Goal: Use online tool/utility: Use online tool/utility

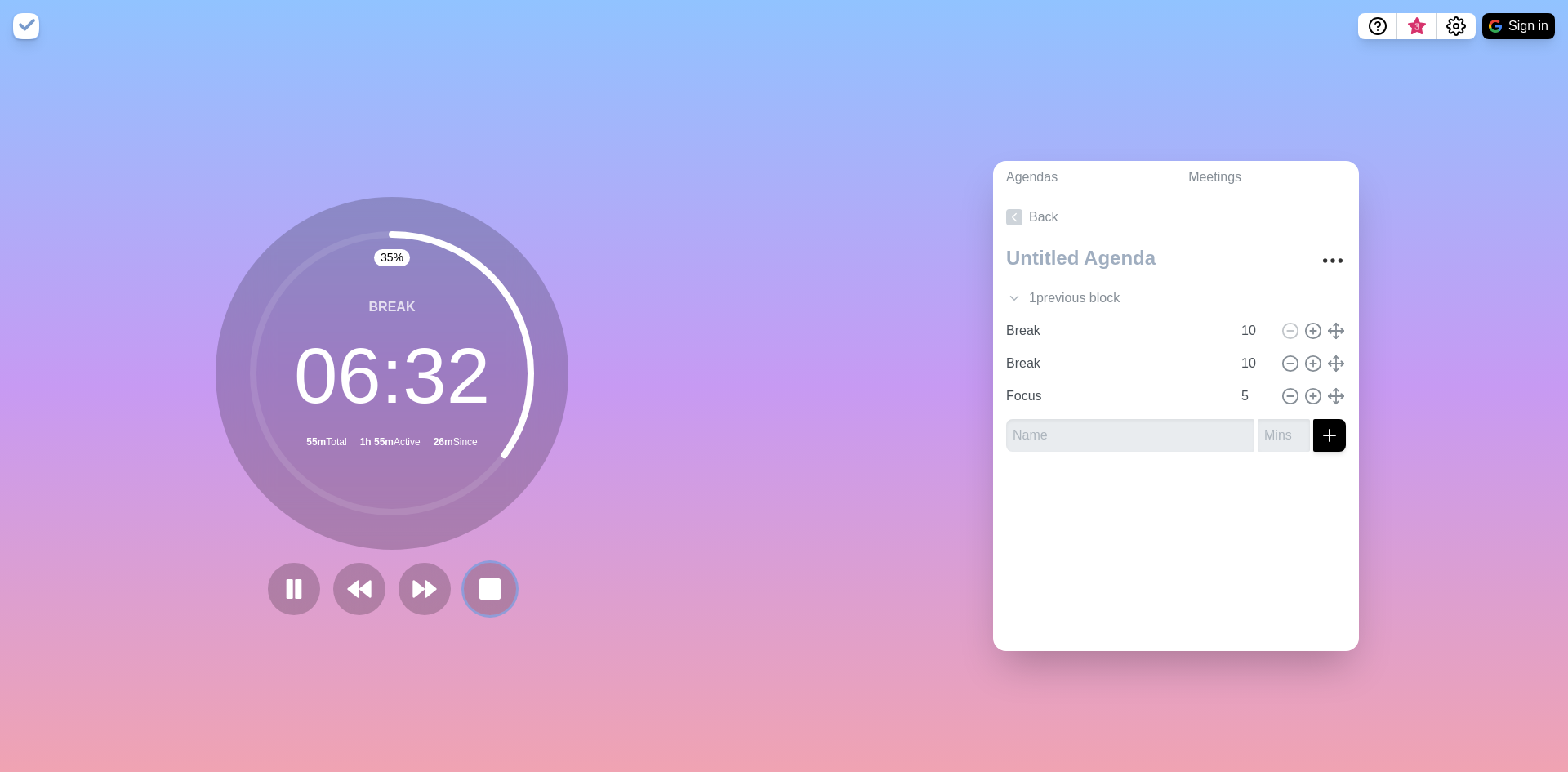
click at [480, 592] on rect at bounding box center [490, 589] width 20 height 20
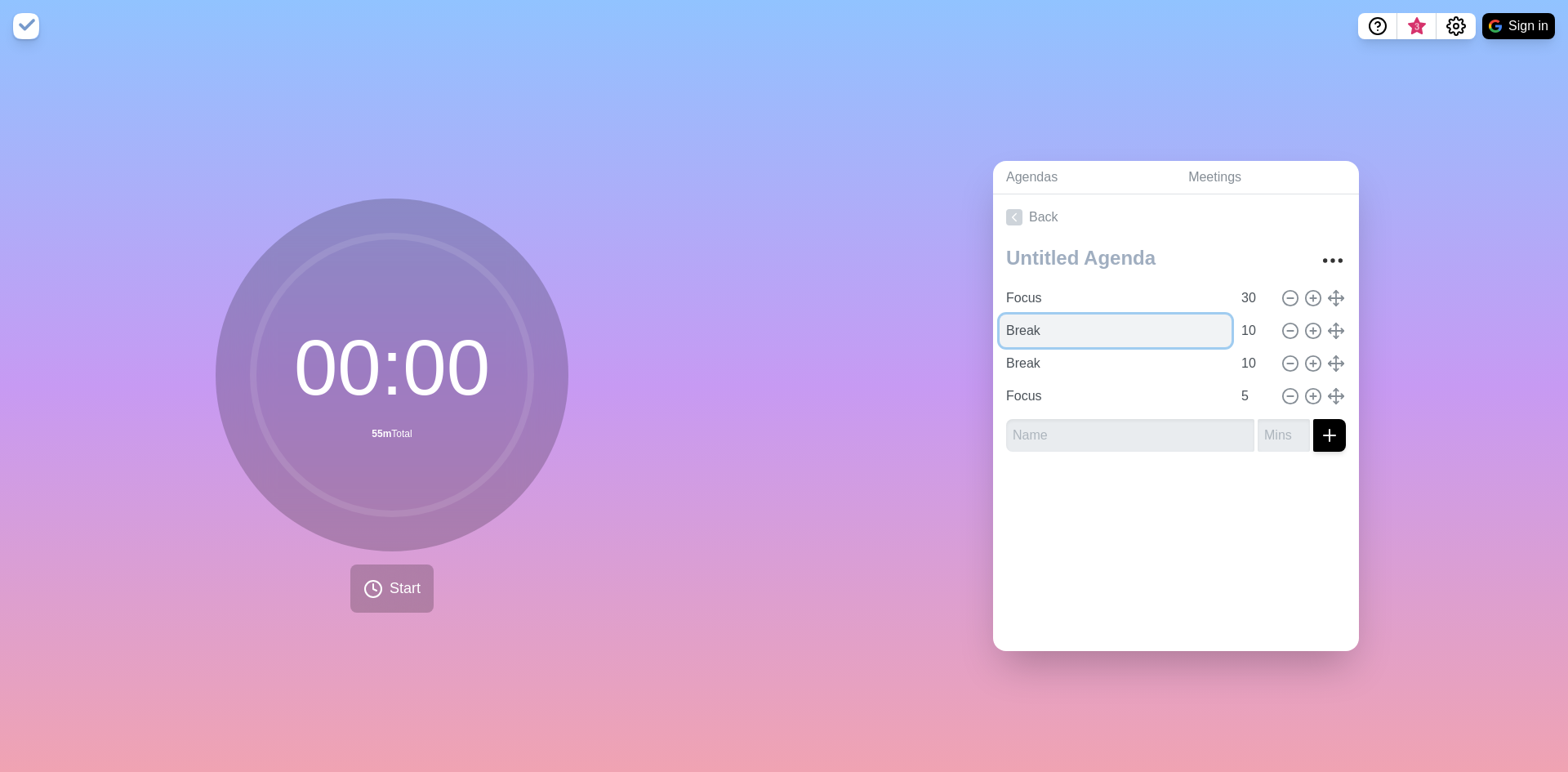
click at [1037, 318] on input "Break" at bounding box center [1115, 330] width 232 height 32
click at [375, 588] on icon at bounding box center [373, 589] width 20 height 20
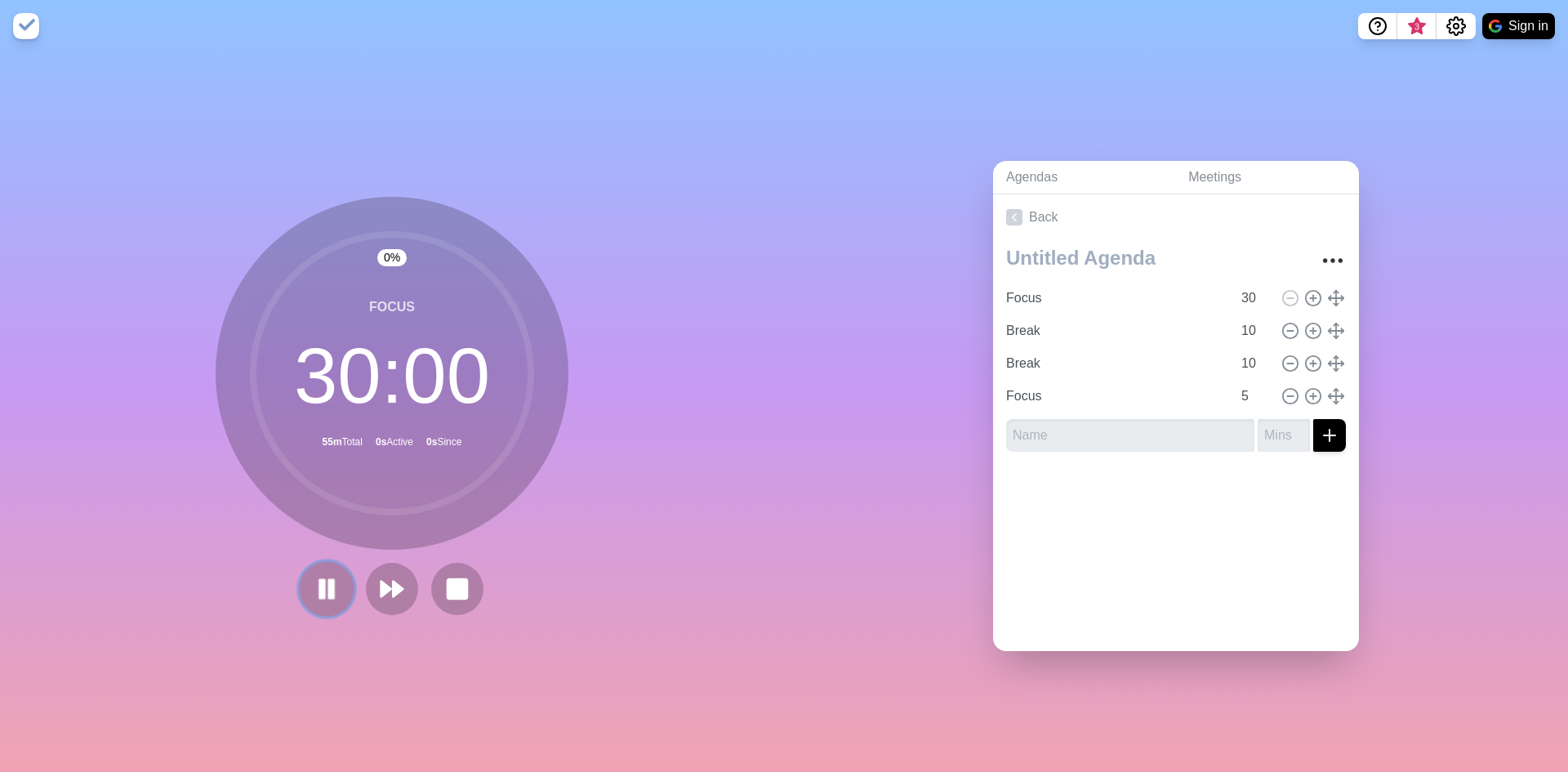
click at [320, 588] on rect at bounding box center [322, 588] width 5 height 18
click at [385, 587] on icon at bounding box center [391, 588] width 27 height 27
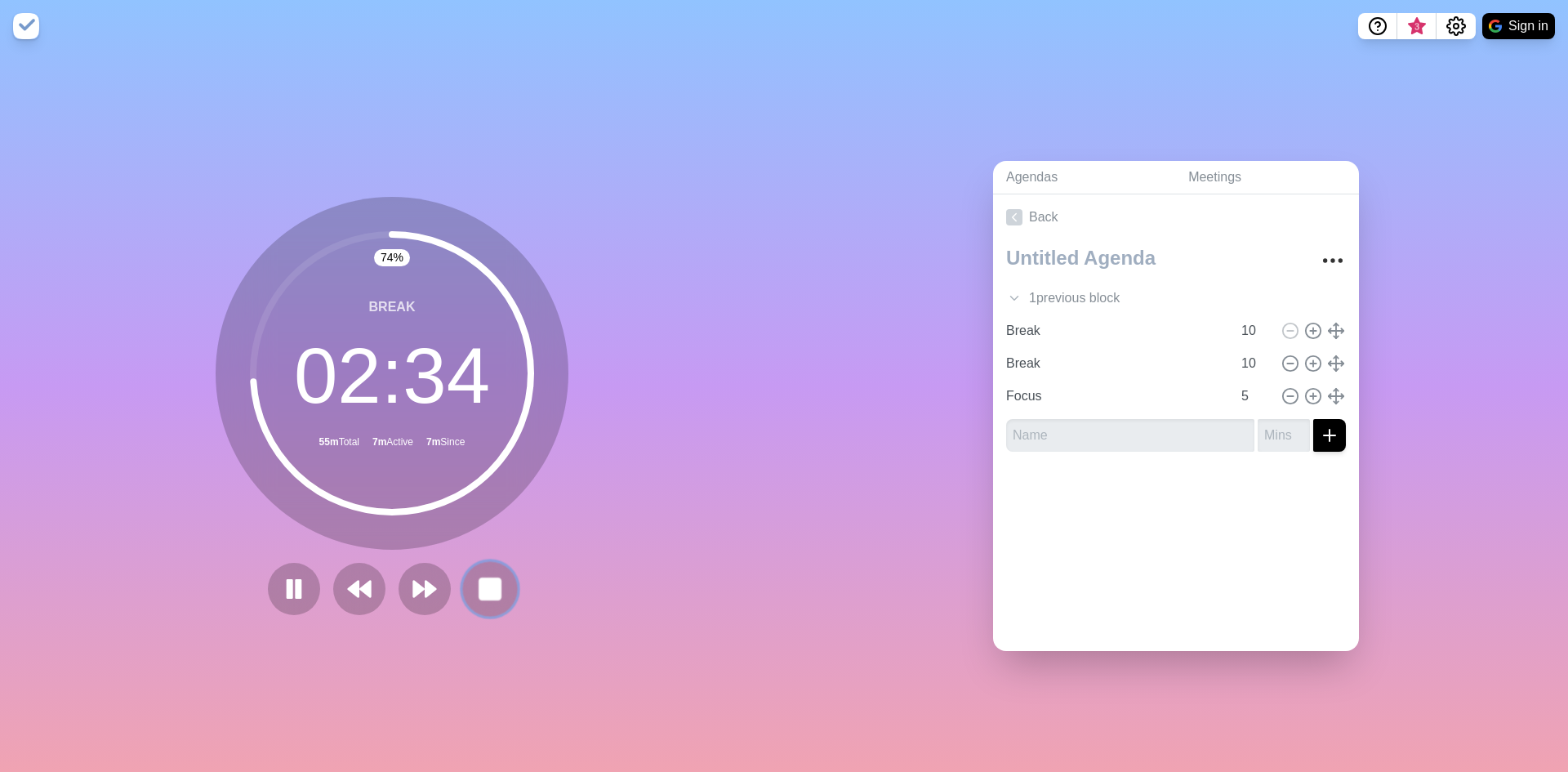
click at [476, 587] on icon at bounding box center [489, 588] width 27 height 27
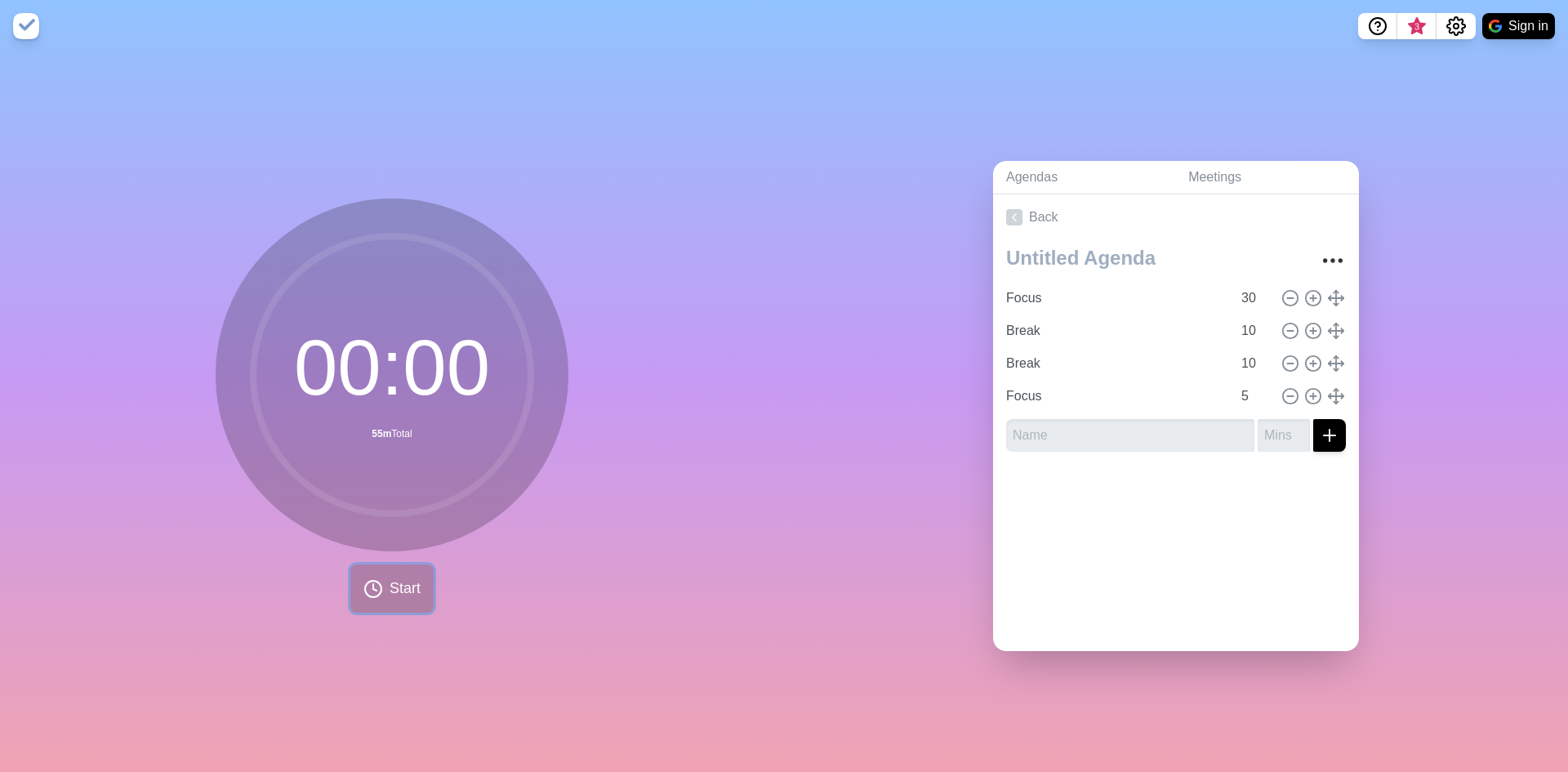
click at [371, 587] on icon at bounding box center [373, 589] width 20 height 20
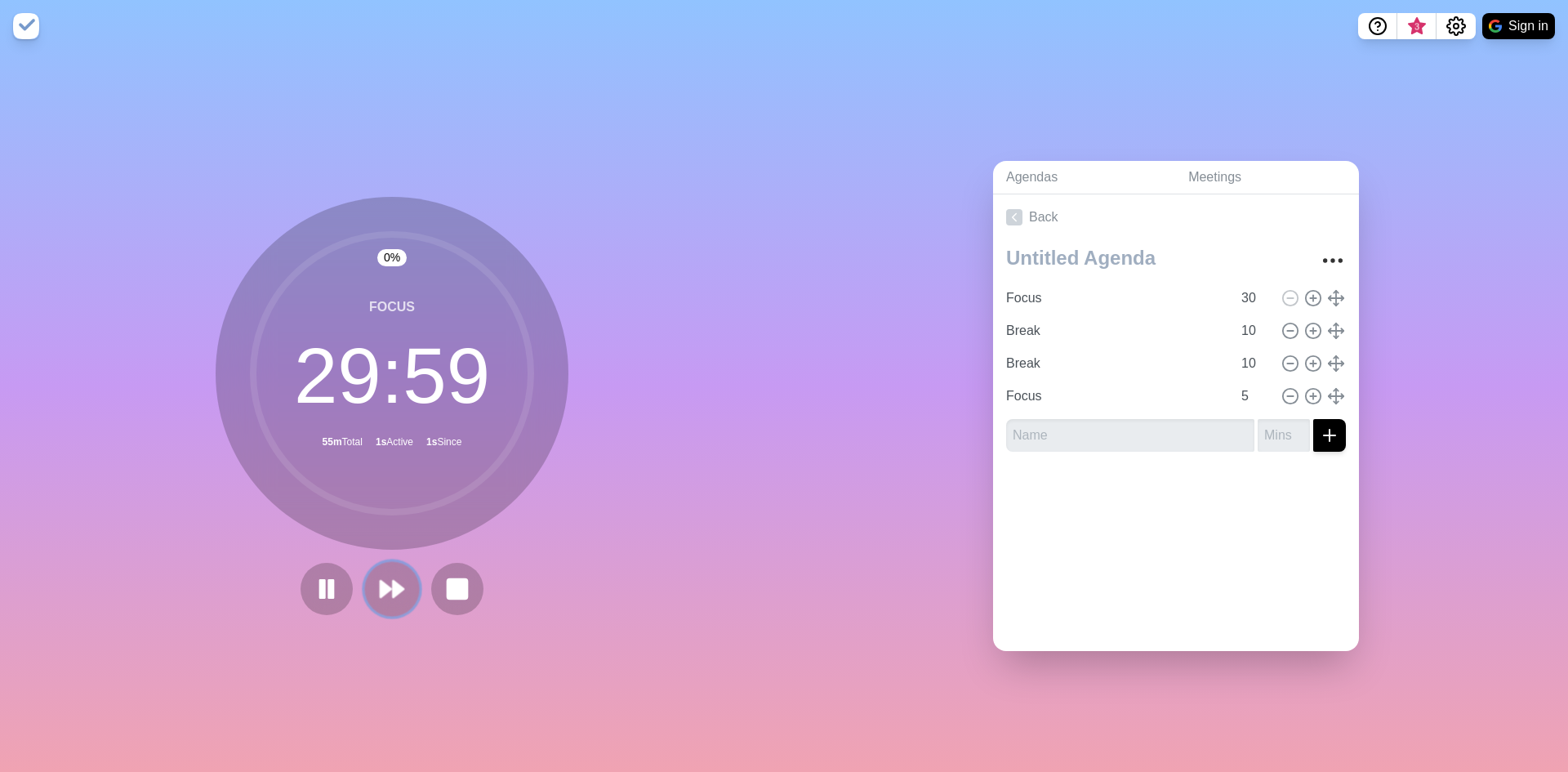
click at [371, 585] on button at bounding box center [391, 588] width 55 height 55
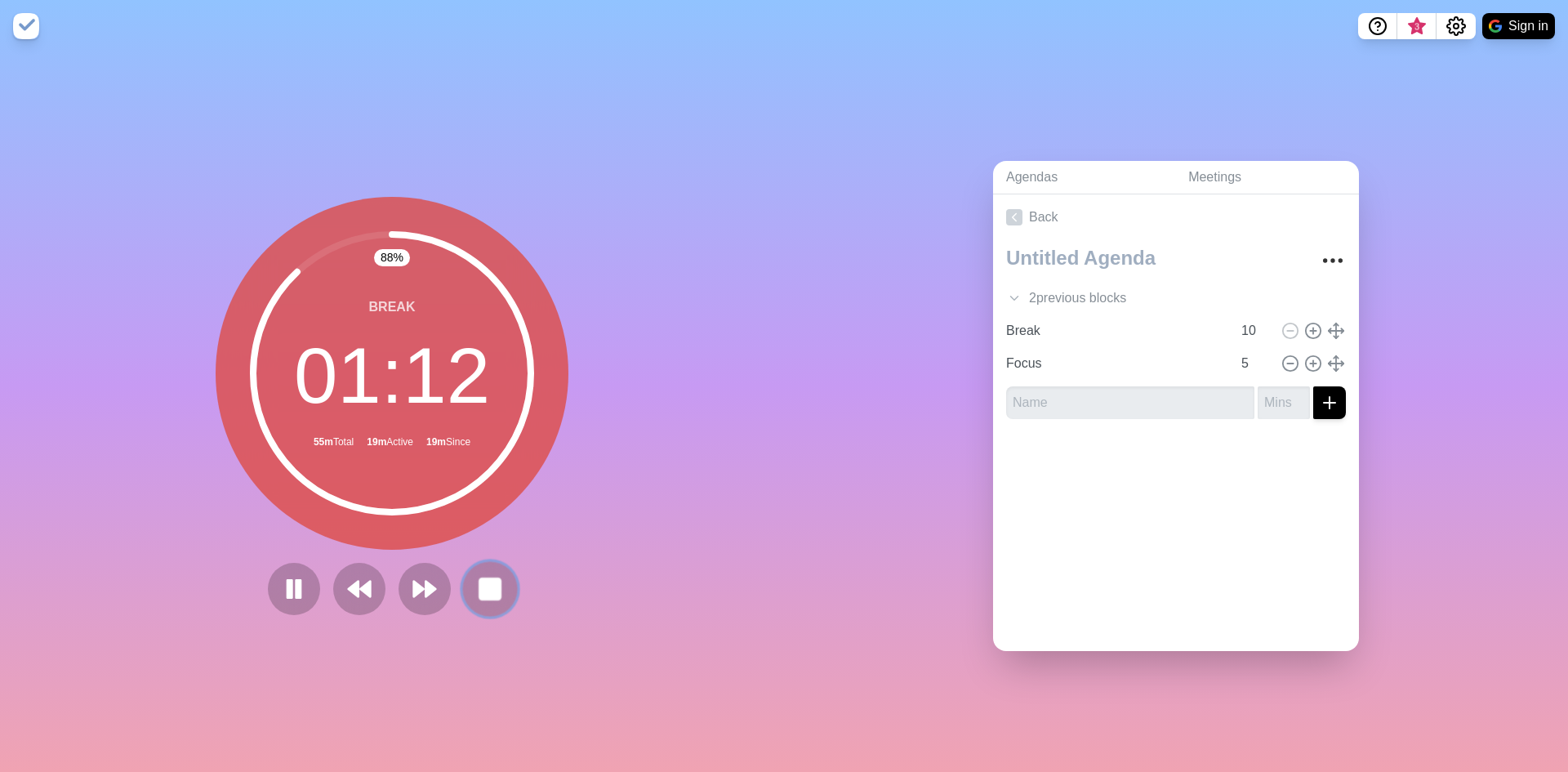
click at [480, 592] on rect at bounding box center [489, 588] width 21 height 21
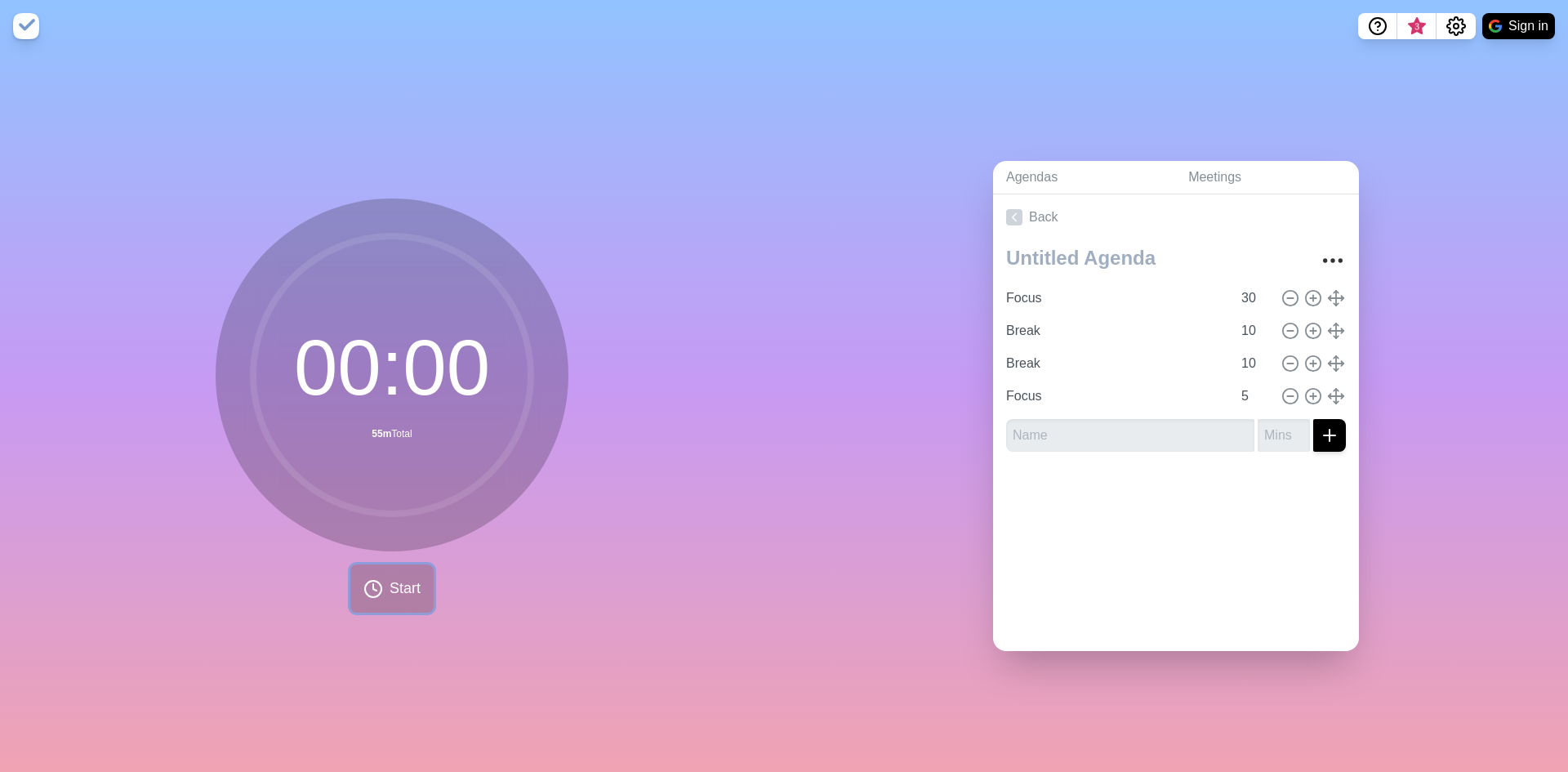
click at [396, 578] on span "Start" at bounding box center [405, 588] width 31 height 22
